Goal: Navigation & Orientation: Find specific page/section

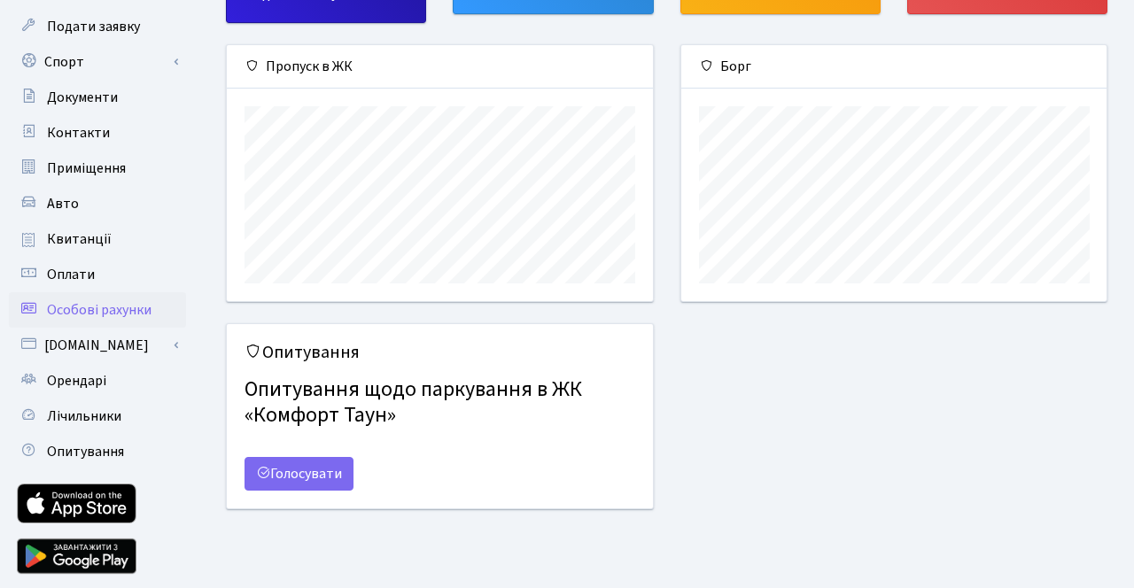
scroll to position [168, 0]
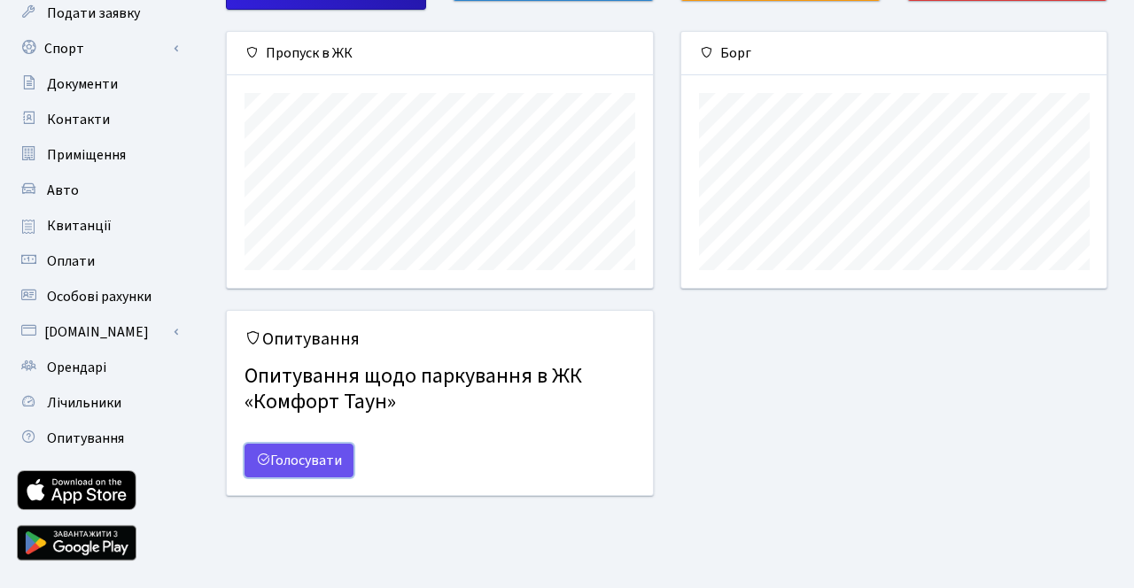
click at [344, 454] on link "Голосувати" at bounding box center [299, 461] width 109 height 34
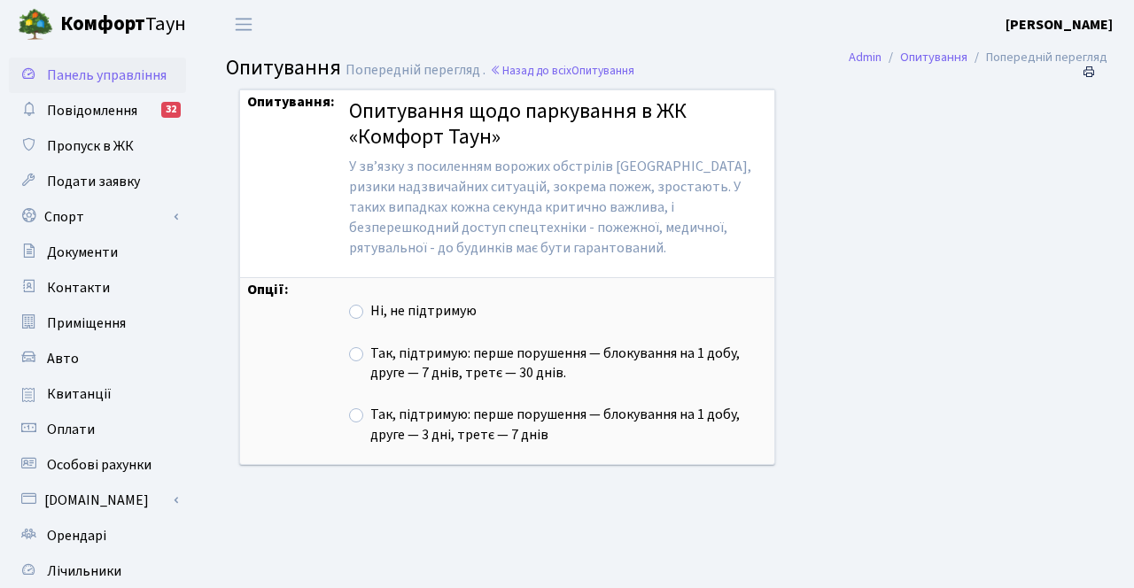
click at [107, 79] on span "Панель управління" at bounding box center [107, 75] width 120 height 19
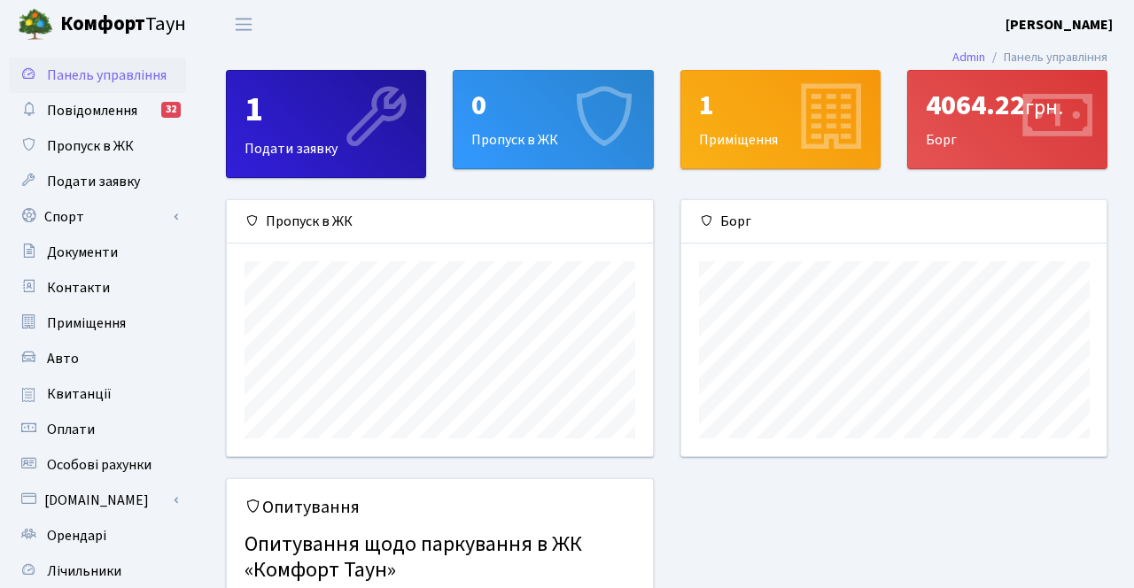
scroll to position [256, 425]
click at [132, 116] on span "Повідомлення" at bounding box center [92, 110] width 90 height 19
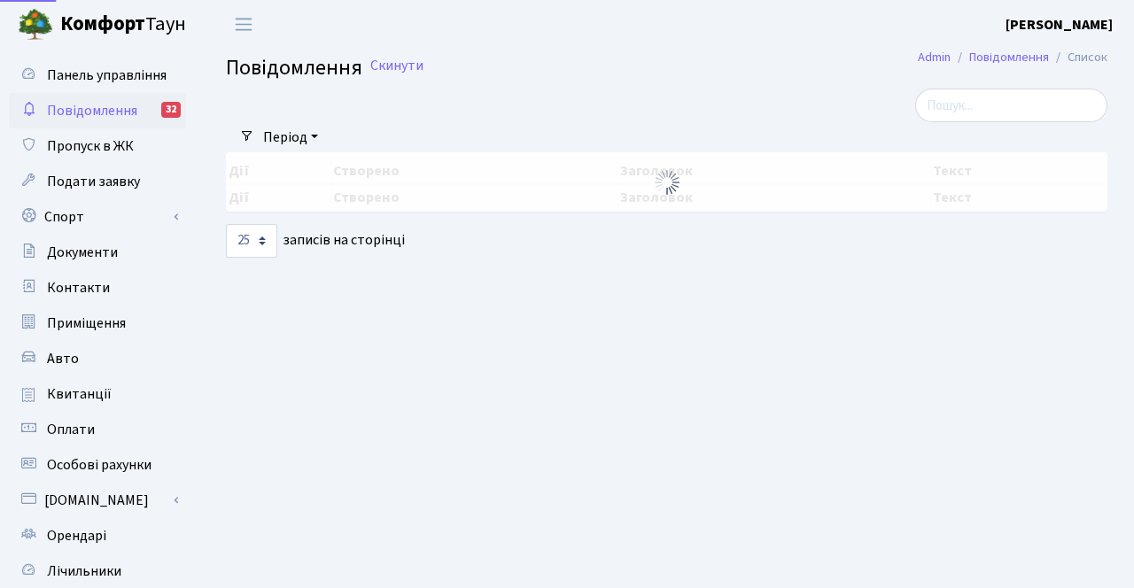
select select "25"
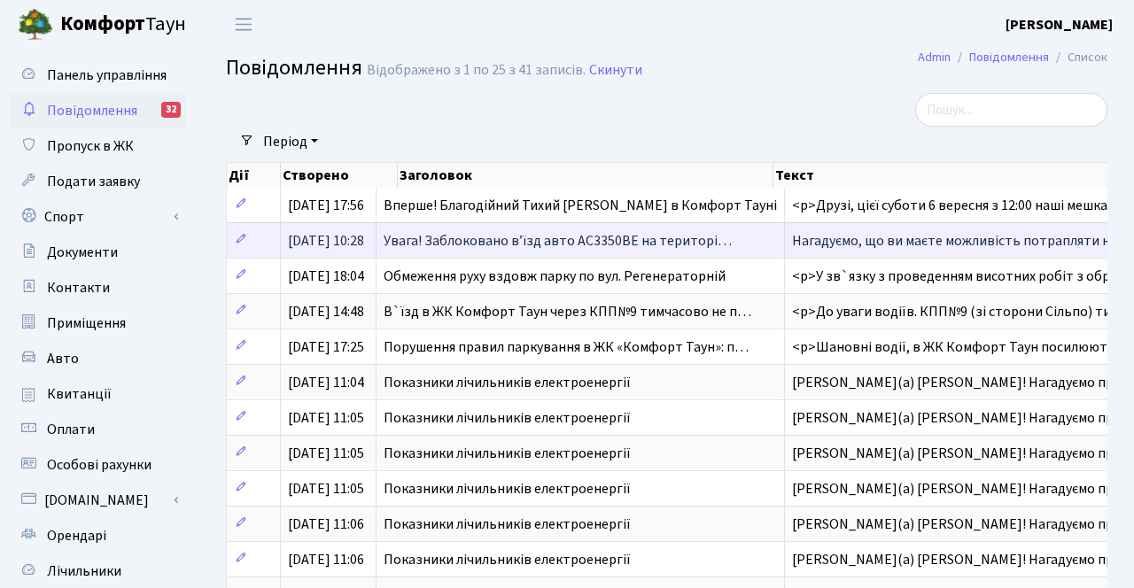
click at [658, 247] on span "Увага! Заблоковано вʼїзд авто АС3350ВЕ на територі…" at bounding box center [558, 240] width 348 height 19
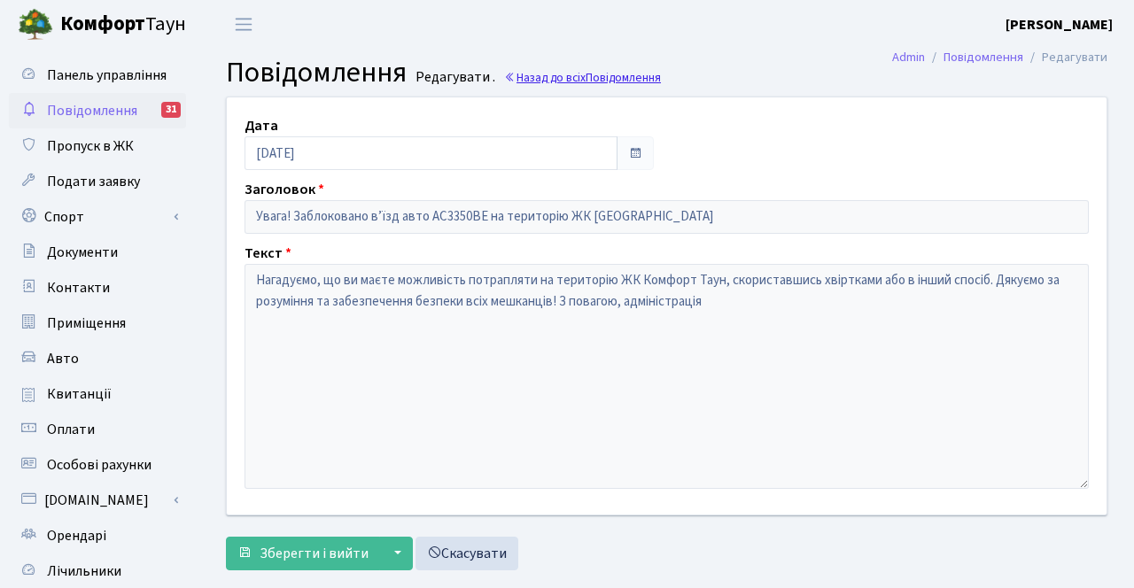
click at [546, 78] on link "Назад до всіх Повідомлення" at bounding box center [582, 77] width 157 height 17
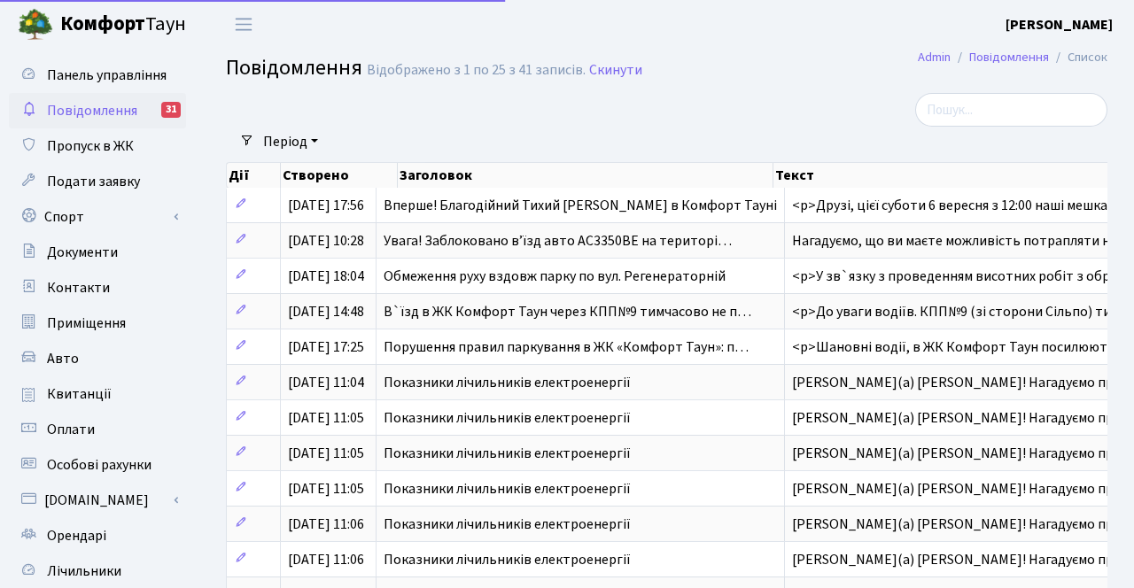
select select "25"
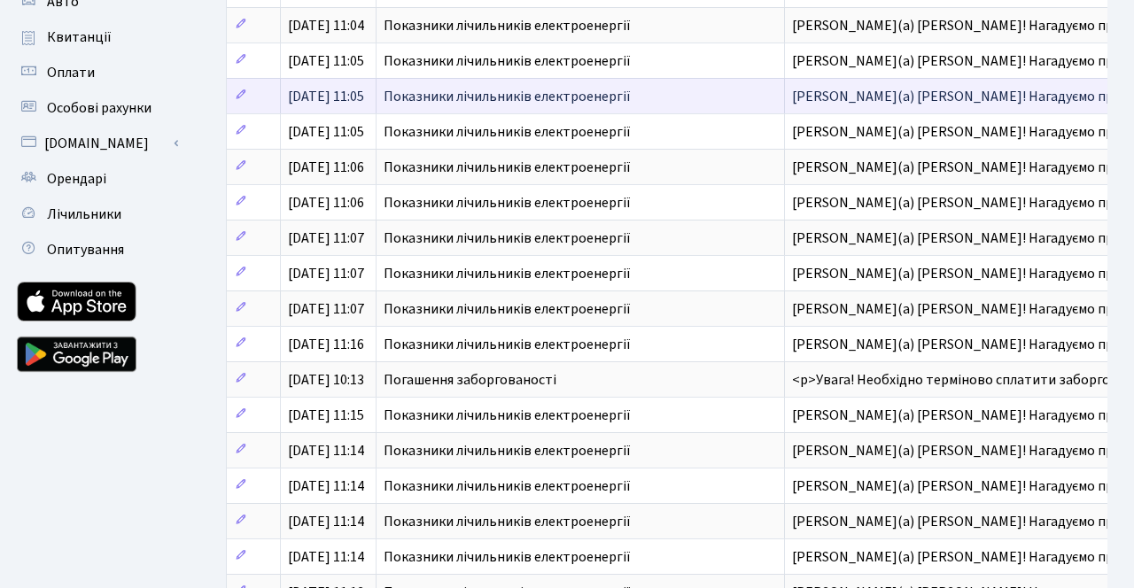
scroll to position [367, 0]
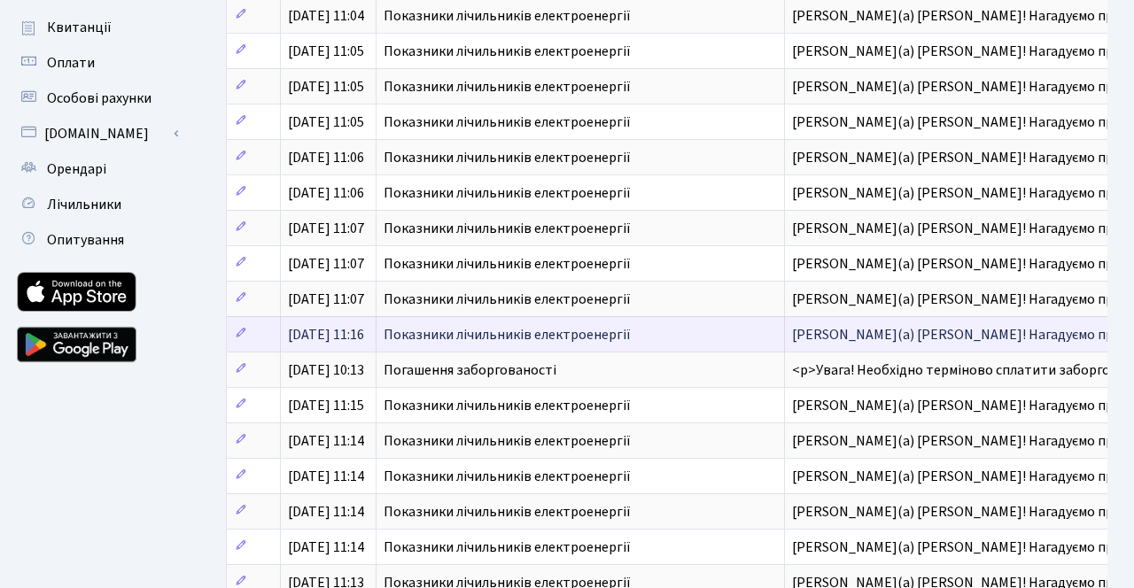
click at [680, 338] on td "Показники лічильників електроенергії" at bounding box center [580, 333] width 408 height 35
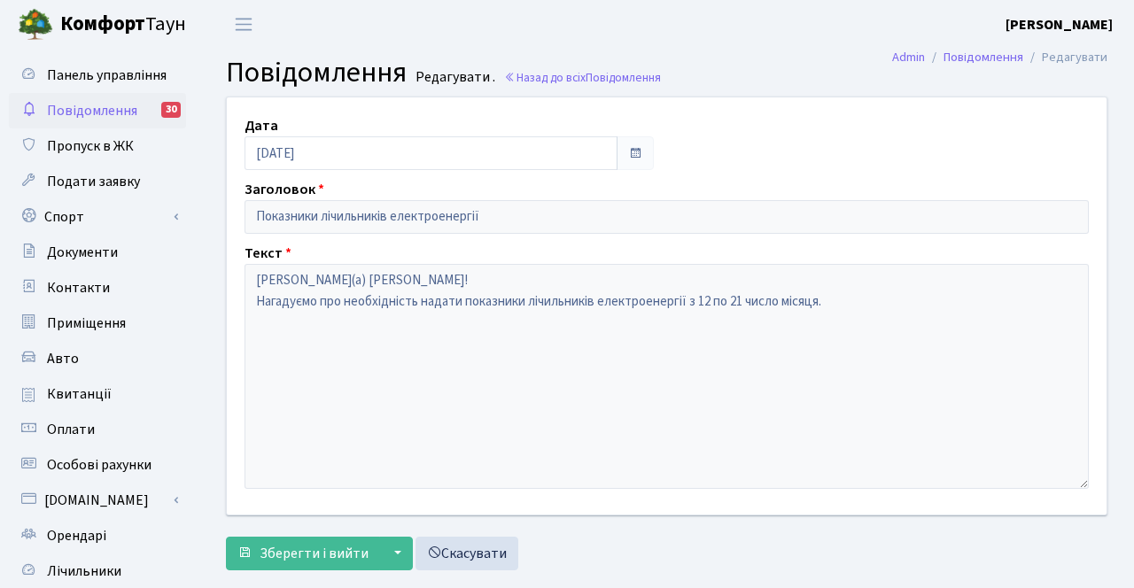
click at [557, 63] on h2 "Повідомлення Редагувати . Назад до всіх Повідомлення" at bounding box center [666, 73] width 881 height 34
click at [563, 74] on link "Назад до всіх Повідомлення" at bounding box center [582, 77] width 157 height 17
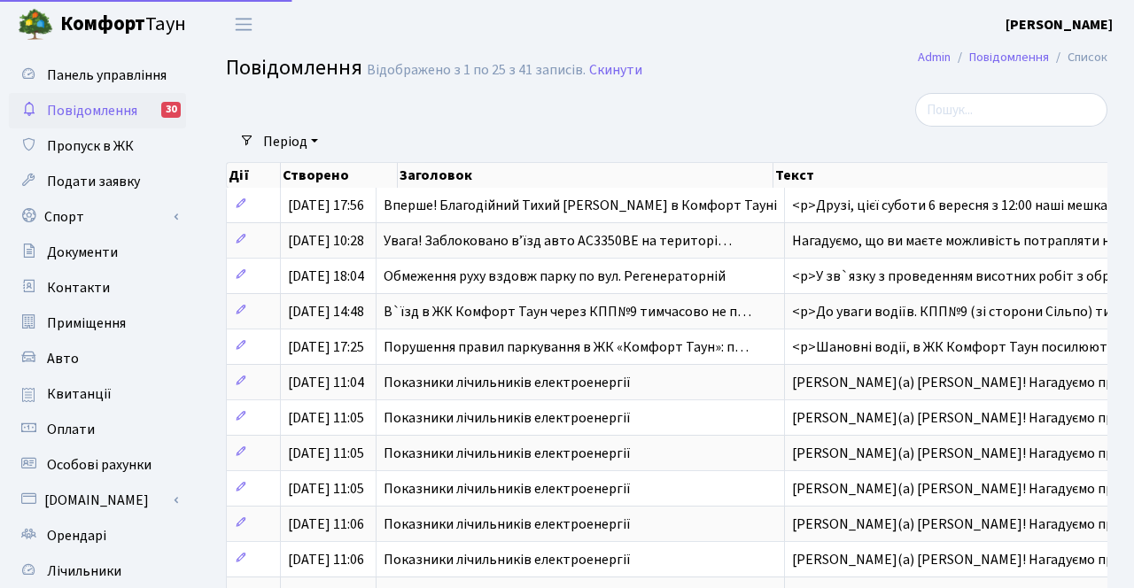
select select "25"
click at [135, 257] on link "Документи" at bounding box center [97, 252] width 177 height 35
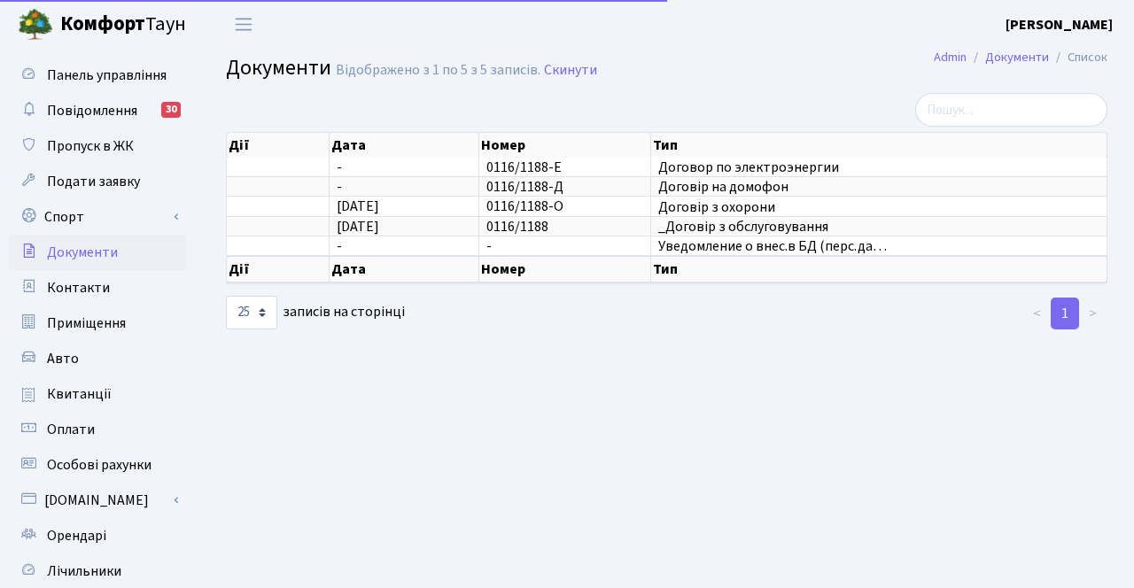
select select "25"
